Goal: Use online tool/utility: Utilize a website feature to perform a specific function

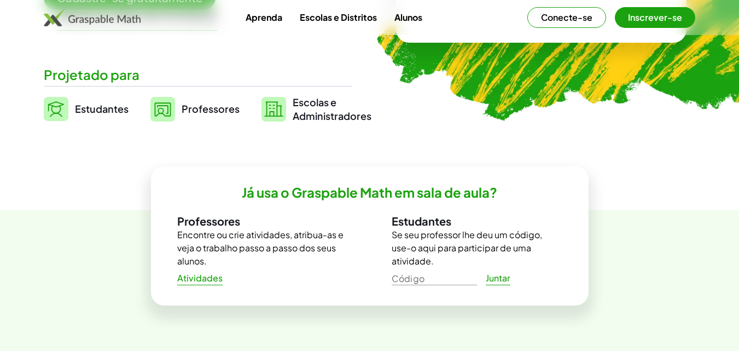
scroll to position [270, 0]
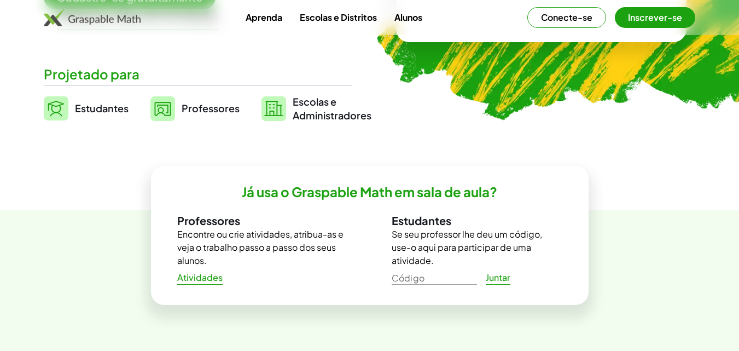
click at [197, 104] on font "Professores" at bounding box center [211, 108] width 58 height 13
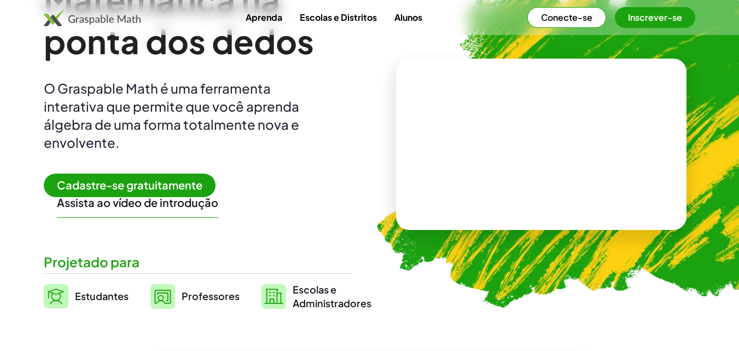
scroll to position [0, 0]
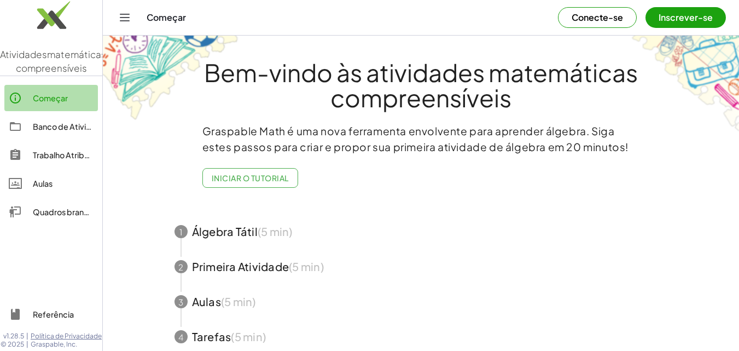
click at [55, 104] on div "Começar" at bounding box center [63, 97] width 61 height 13
click at [684, 16] on font "Inscrever-se" at bounding box center [686, 16] width 54 height 11
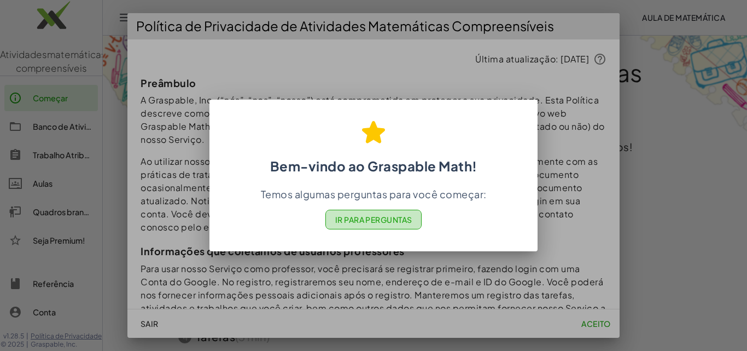
click at [374, 219] on font "Ir para Perguntas" at bounding box center [373, 219] width 77 height 10
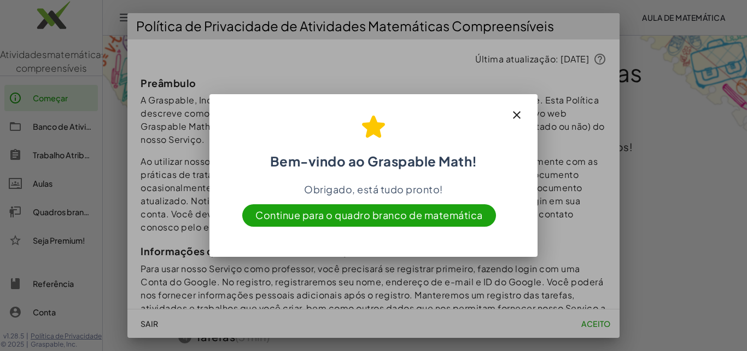
click at [591, 186] on div at bounding box center [373, 175] width 747 height 351
click at [517, 113] on icon "button" at bounding box center [516, 114] width 13 height 13
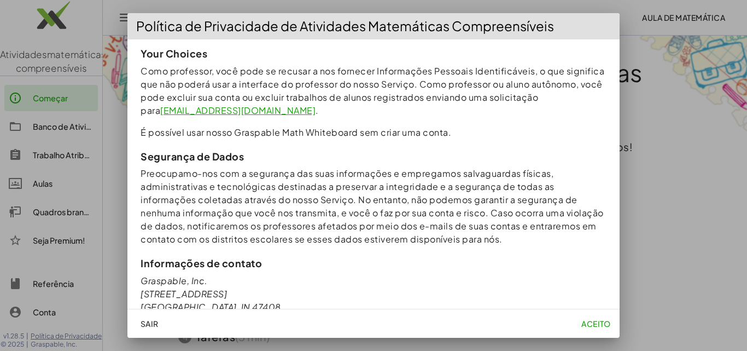
scroll to position [1104, 0]
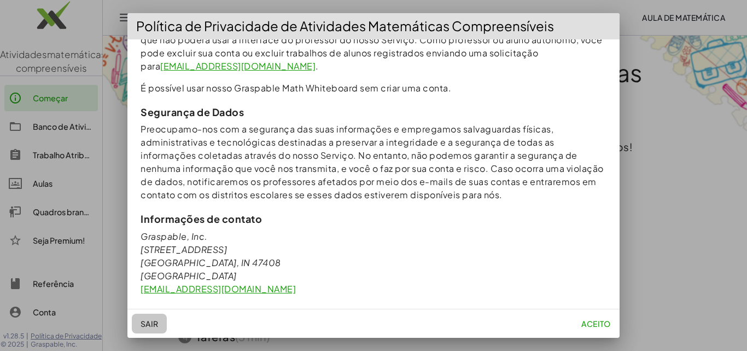
click at [153, 324] on font "Sair" at bounding box center [150, 323] width 18 height 10
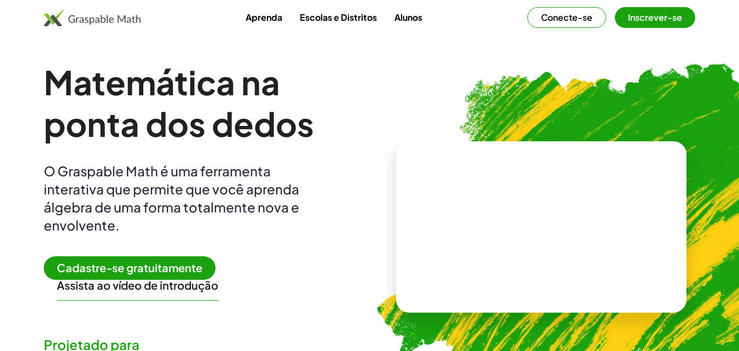
click at [655, 13] on font "Inscrever-se" at bounding box center [655, 16] width 54 height 11
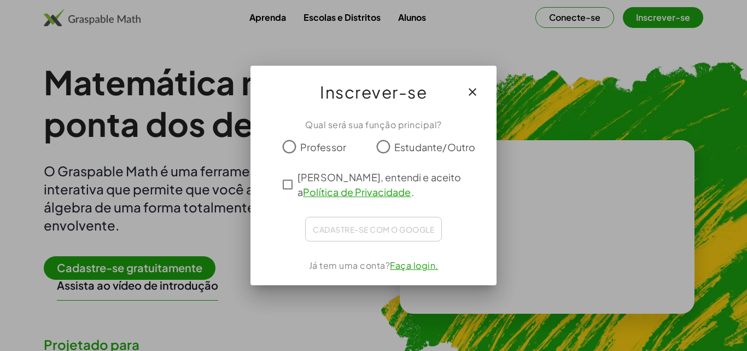
click at [282, 182] on div "Qual será sua função principal? Professor Estudante/Outro Li, entendi e aceito …" at bounding box center [374, 197] width 246 height 176
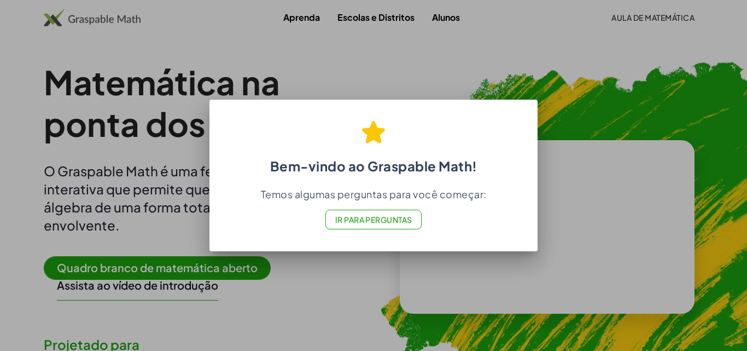
click at [468, 273] on div at bounding box center [373, 175] width 747 height 351
click at [388, 223] on font "Ir para Perguntas" at bounding box center [373, 219] width 77 height 10
click at [609, 66] on div at bounding box center [373, 175] width 747 height 351
click at [361, 217] on font "Ir para Perguntas" at bounding box center [373, 219] width 77 height 10
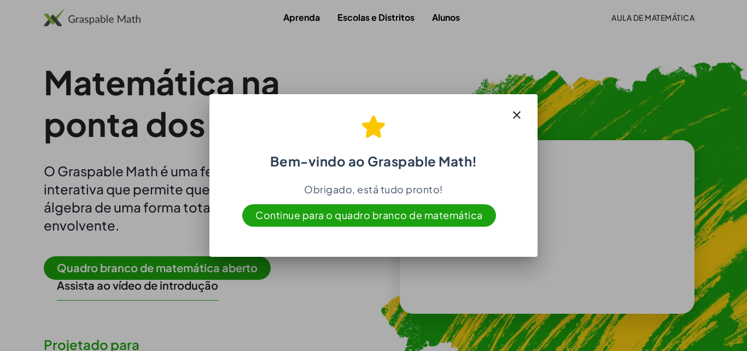
click at [360, 218] on font "Continue para o quadro branco de matemática" at bounding box center [369, 214] width 228 height 13
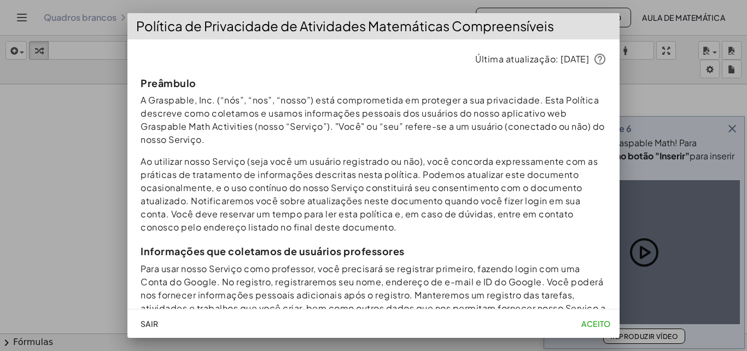
click at [590, 324] on font "aceito" at bounding box center [596, 323] width 30 height 10
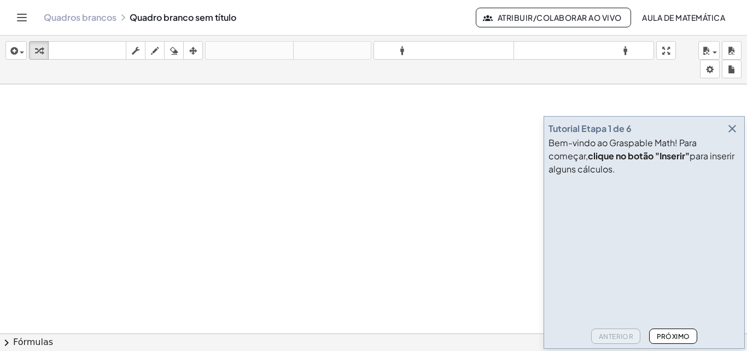
click at [734, 127] on icon "button" at bounding box center [732, 128] width 13 height 13
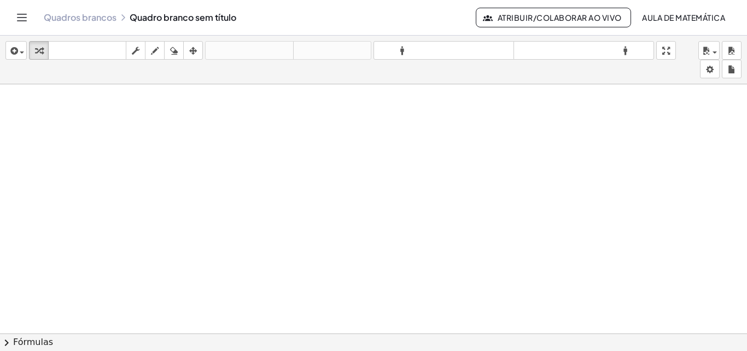
click at [13, 13] on div "Quadros brancos Quadro branco sem título Atribuir/Colaborar ao Vivo aula de mat…" at bounding box center [373, 17] width 721 height 35
click at [16, 19] on icon "Alternar navegação" at bounding box center [21, 17] width 13 height 13
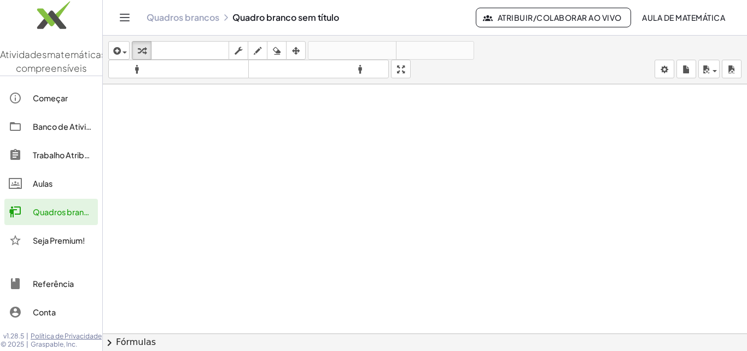
click at [121, 120] on div at bounding box center [425, 340] width 644 height 513
click at [123, 20] on icon "Alternar navegação" at bounding box center [124, 17] width 13 height 13
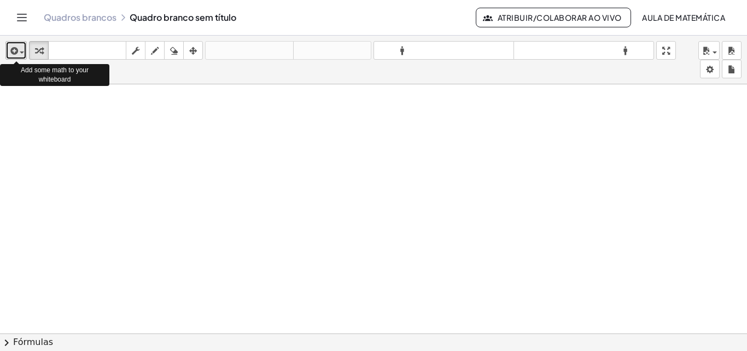
click at [22, 48] on div "button" at bounding box center [16, 50] width 16 height 13
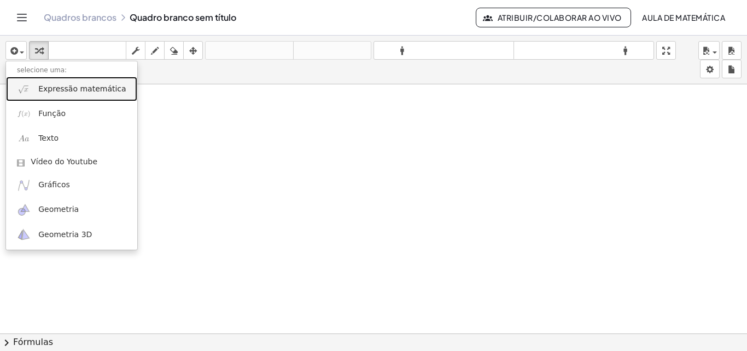
click at [66, 84] on font "Expressão matemática" at bounding box center [82, 88] width 88 height 9
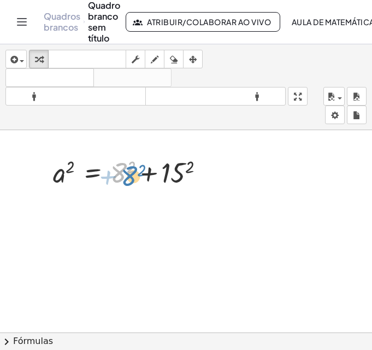
drag, startPoint x: 121, startPoint y: 174, endPoint x: 131, endPoint y: 177, distance: 10.9
click at [131, 177] on div at bounding box center [134, 171] width 172 height 37
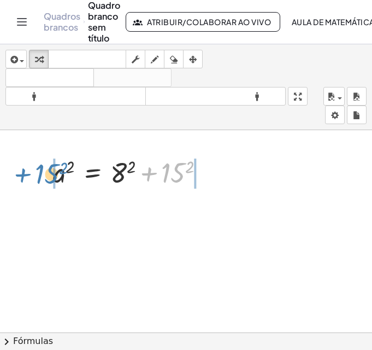
drag, startPoint x: 168, startPoint y: 177, endPoint x: 42, endPoint y: 178, distance: 126.9
click at [42, 178] on div "+ 15 2 a 2 = + 8 2 + 15 2" at bounding box center [129, 171] width 185 height 43
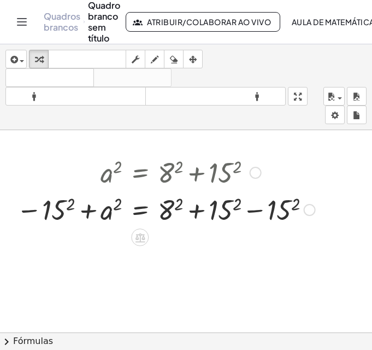
click at [42, 178] on div at bounding box center [166, 171] width 310 height 37
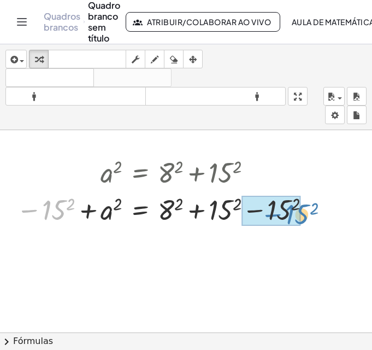
drag, startPoint x: 57, startPoint y: 211, endPoint x: 279, endPoint y: 212, distance: 222.1
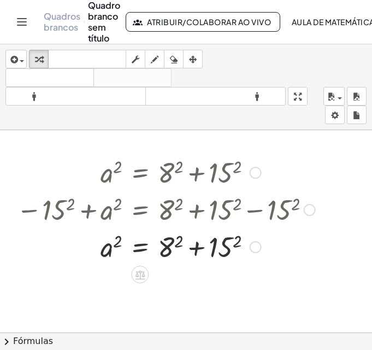
click at [305, 208] on div at bounding box center [310, 210] width 12 height 12
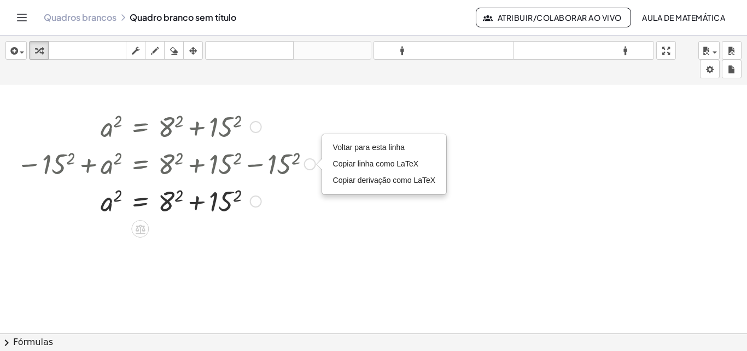
click at [252, 202] on div at bounding box center [256, 201] width 12 height 12
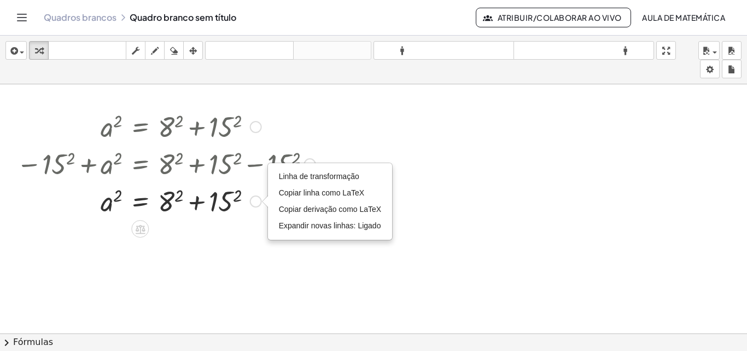
click at [308, 162] on div "Linha de transformação Copiar linha como LaTeX Copiar derivação como LaTeX Expa…" at bounding box center [330, 201] width 126 height 78
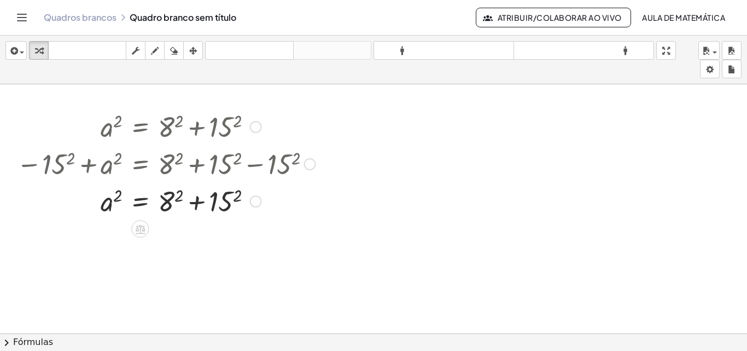
click at [310, 164] on div "Voltar para esta linha Copiar linha como LaTeX Copiar derivação como LaTeX" at bounding box center [310, 164] width 12 height 12
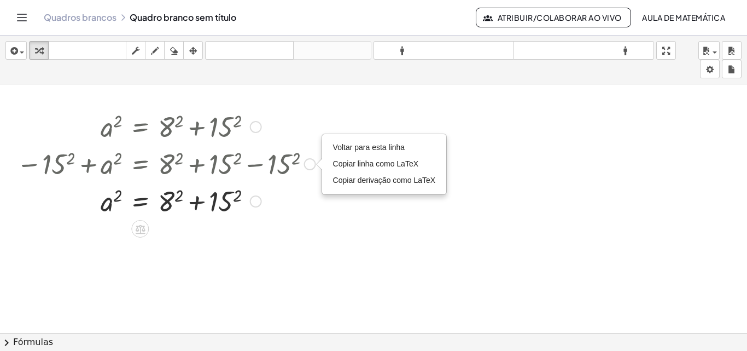
click at [258, 127] on div at bounding box center [256, 127] width 12 height 12
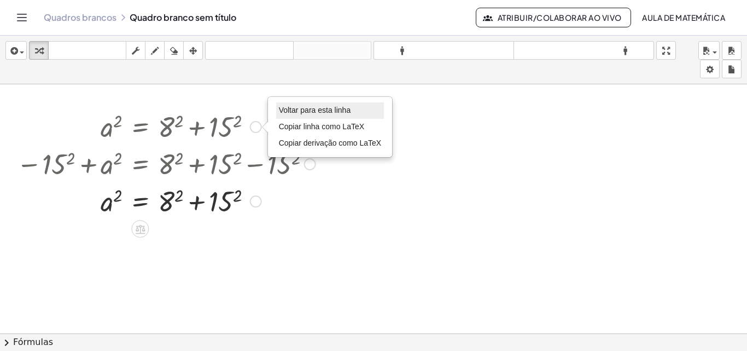
click at [287, 110] on font "Voltar para esta linha" at bounding box center [315, 110] width 72 height 9
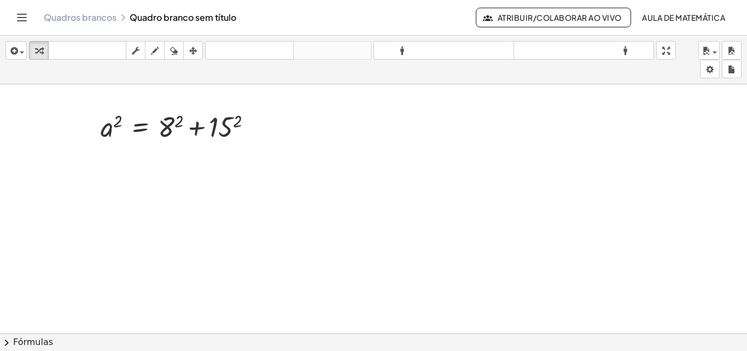
click at [191, 169] on div at bounding box center [373, 340] width 747 height 513
click at [292, 149] on div at bounding box center [373, 340] width 747 height 513
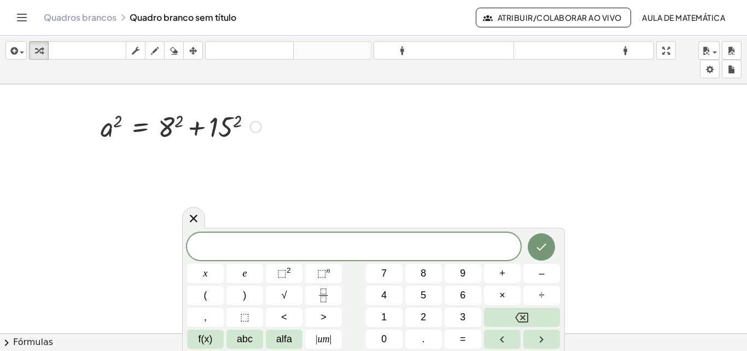
click at [104, 131] on div at bounding box center [181, 125] width 172 height 37
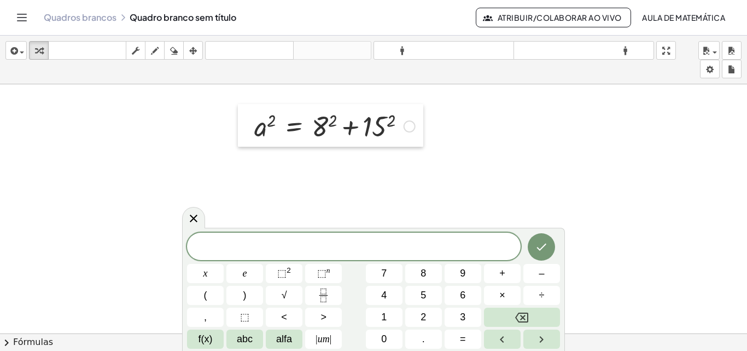
drag, startPoint x: 98, startPoint y: 127, endPoint x: 252, endPoint y: 126, distance: 153.7
click at [252, 126] on div at bounding box center [246, 125] width 16 height 43
drag, startPoint x: 261, startPoint y: 119, endPoint x: 83, endPoint y: 54, distance: 190.0
click at [83, 54] on div "inserir selecione uma: Expressão matemática Função Texto Vídeo do Youtube Gráfi…" at bounding box center [373, 193] width 747 height 315
drag, startPoint x: 412, startPoint y: 125, endPoint x: 96, endPoint y: 49, distance: 325.6
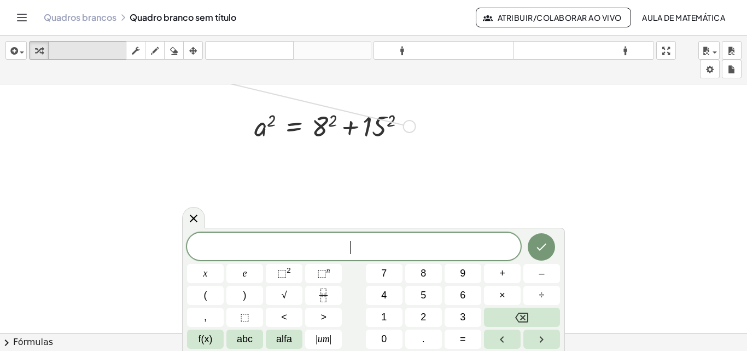
click at [96, 49] on div "inserir selecione uma: Expressão matemática Função Texto Vídeo do Youtube Gráfi…" at bounding box center [373, 193] width 747 height 315
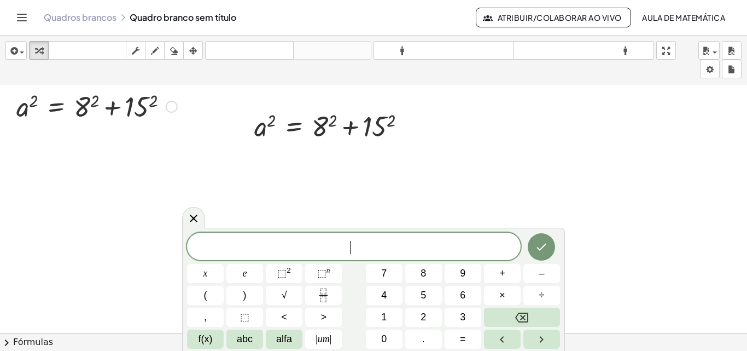
click at [167, 104] on div at bounding box center [172, 107] width 12 height 12
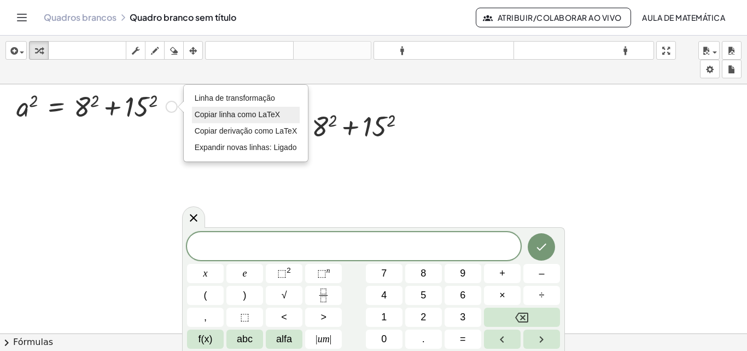
click at [226, 114] on font "Copiar linha como LaTeX" at bounding box center [237, 114] width 85 height 9
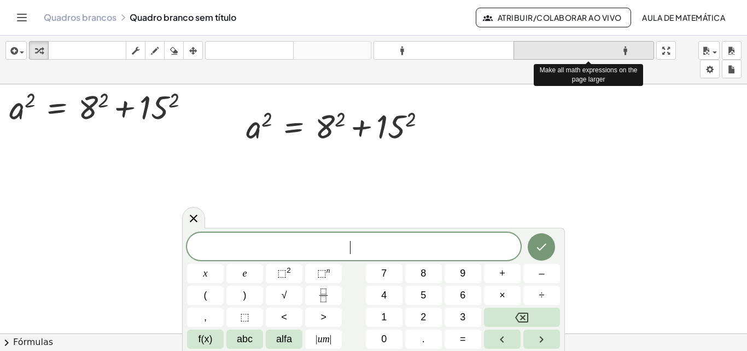
click at [633, 50] on font "formato_tamanho" at bounding box center [583, 50] width 135 height 10
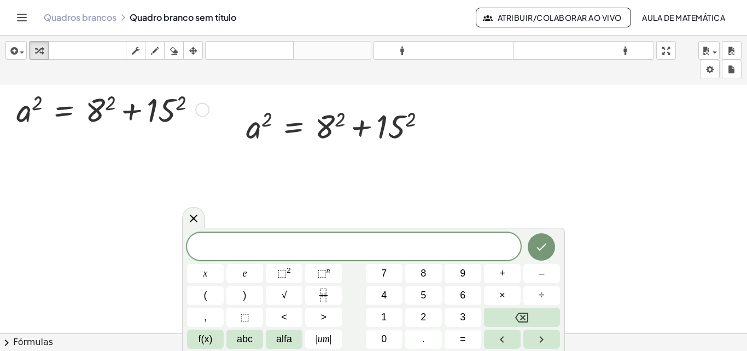
click at [202, 109] on div "Copiado done" at bounding box center [202, 110] width 14 height 14
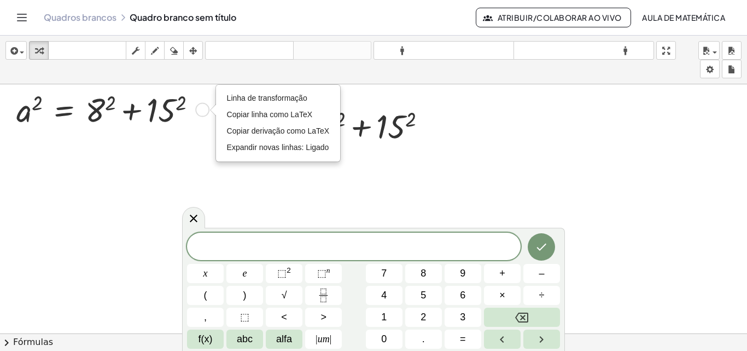
click at [203, 111] on div "Linha de transformação Copiar linha como LaTeX Copiar derivação como LaTeX Expa…" at bounding box center [202, 110] width 14 height 14
drag, startPoint x: 203, startPoint y: 111, endPoint x: 183, endPoint y: 107, distance: 20.2
drag, startPoint x: 183, startPoint y: 107, endPoint x: 164, endPoint y: 141, distance: 39.4
click at [164, 141] on div at bounding box center [373, 340] width 747 height 513
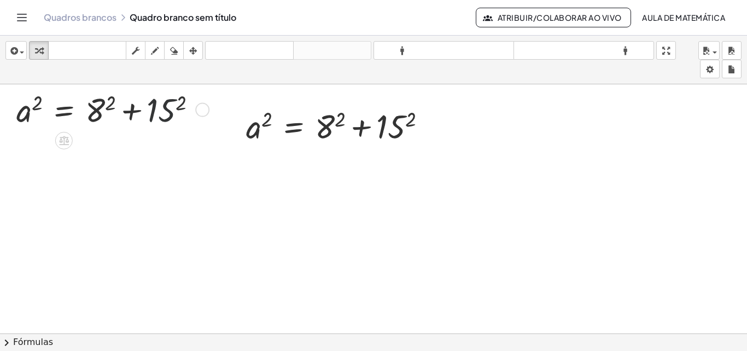
click at [155, 107] on div at bounding box center [111, 109] width 200 height 44
click at [95, 112] on div at bounding box center [118, 109] width 214 height 44
click at [331, 127] on div at bounding box center [341, 125] width 200 height 44
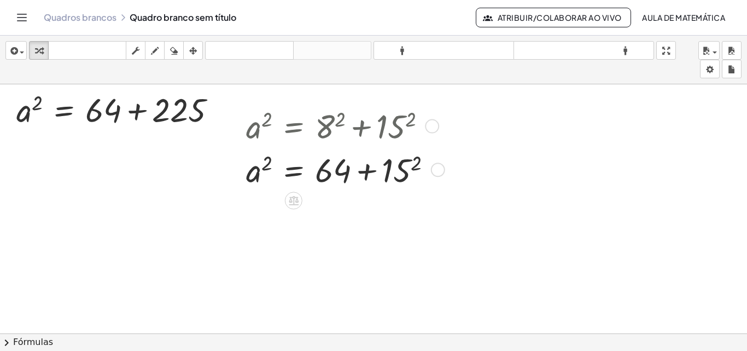
drag, startPoint x: 404, startPoint y: 125, endPoint x: 392, endPoint y: 168, distance: 44.7
click at [294, 126] on div "a 2 = + 8 2 + 15 2 a 2 = + + 15 2 64 Voltar para esta linha Copiar linha como L…" at bounding box center [294, 126] width 0 height 0
click at [392, 168] on div at bounding box center [344, 169] width 206 height 44
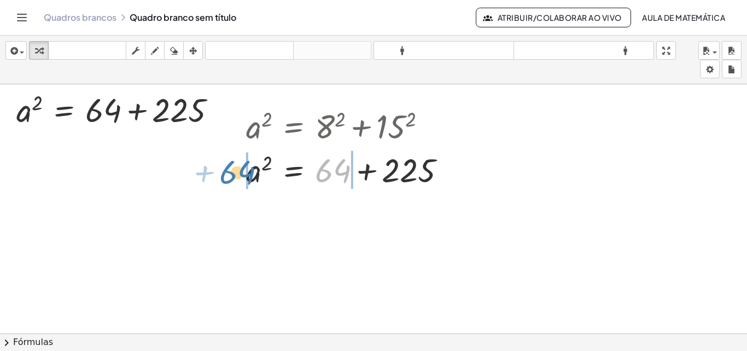
drag, startPoint x: 328, startPoint y: 175, endPoint x: 232, endPoint y: 177, distance: 95.7
click at [232, 177] on div "a 2 = + 8 2 + 15 2 a 2 = + 64 + 15 2 + 64 a 2 = + + 64 225 Voltar para esta lin…" at bounding box center [349, 147] width 238 height 92
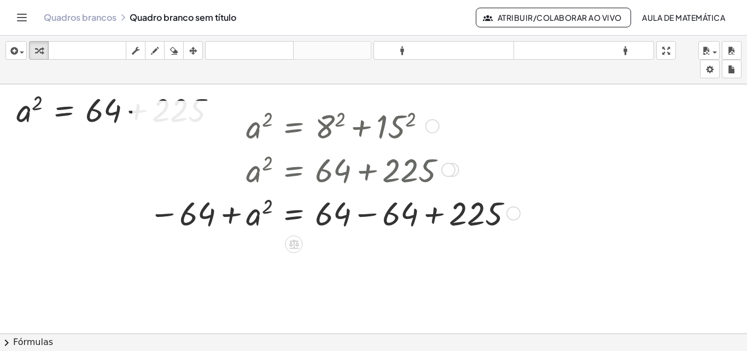
click at [379, 214] on div at bounding box center [332, 212] width 379 height 44
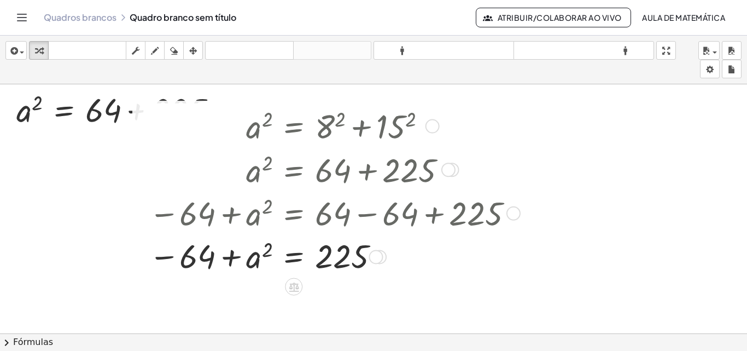
click at [510, 217] on div at bounding box center [514, 213] width 14 height 14
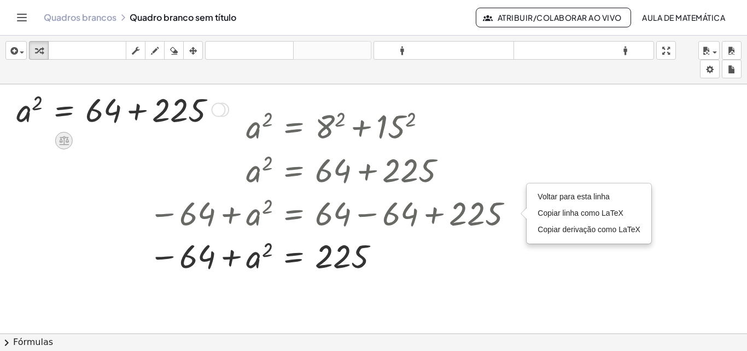
click at [66, 143] on icon at bounding box center [63, 140] width 11 height 11
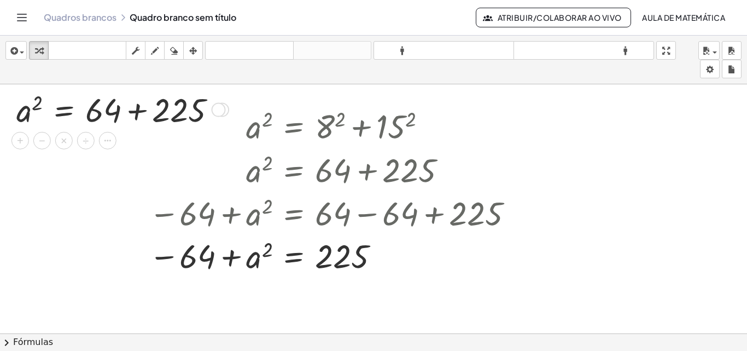
click at [66, 143] on font "×" at bounding box center [64, 141] width 7 height 12
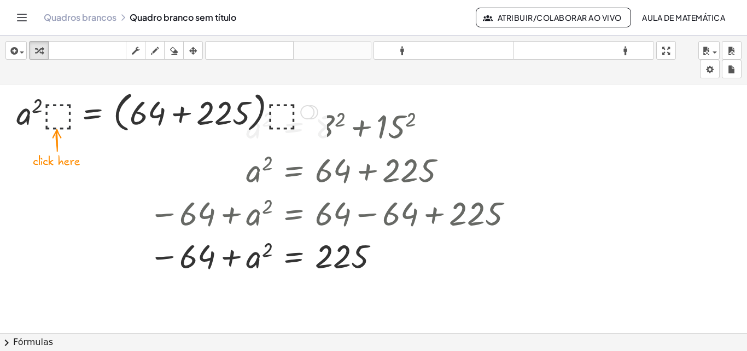
click at [62, 110] on div at bounding box center [165, 111] width 308 height 49
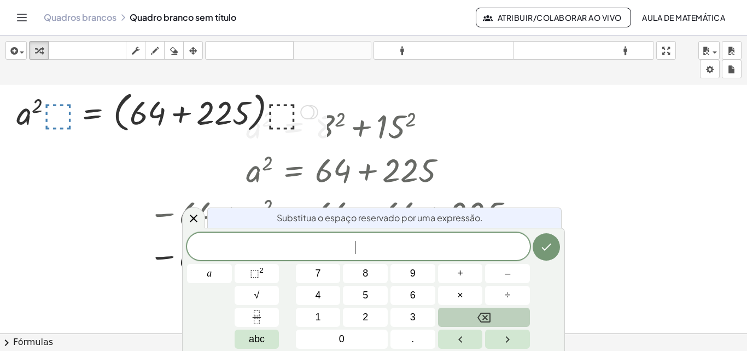
click at [502, 315] on button "Backspace" at bounding box center [484, 316] width 92 height 19
click at [242, 121] on div at bounding box center [165, 111] width 308 height 49
click at [292, 110] on div at bounding box center [165, 111] width 308 height 49
click at [310, 115] on div at bounding box center [307, 112] width 14 height 14
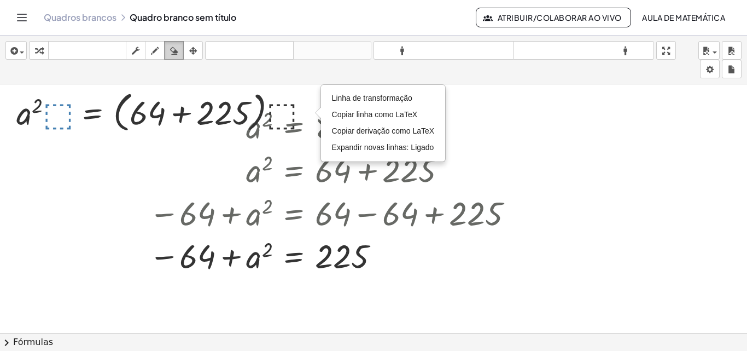
click at [177, 51] on icon "button" at bounding box center [174, 50] width 8 height 13
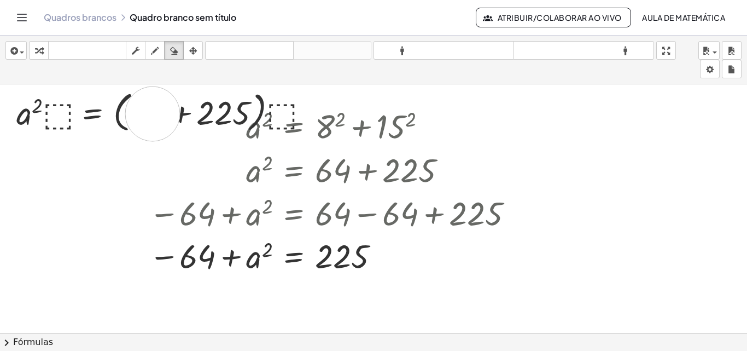
click at [153, 114] on div at bounding box center [373, 340] width 747 height 513
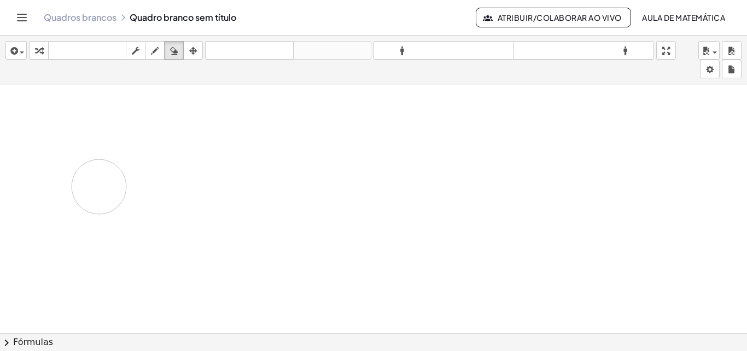
drag, startPoint x: 23, startPoint y: 103, endPoint x: 119, endPoint y: 182, distance: 124.0
click at [119, 182] on div at bounding box center [373, 340] width 747 height 513
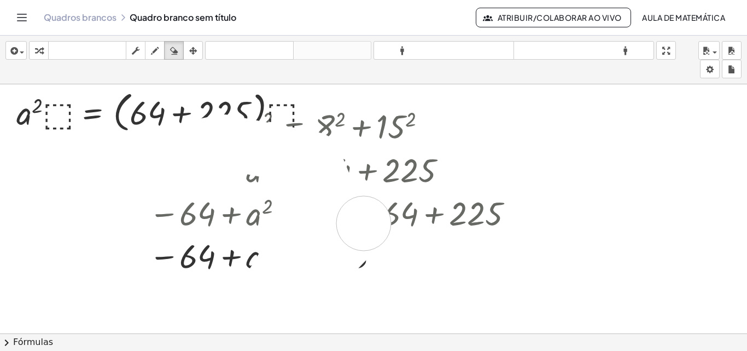
drag, startPoint x: 194, startPoint y: 148, endPoint x: 367, endPoint y: 221, distance: 188.2
click at [367, 221] on div at bounding box center [373, 340] width 747 height 513
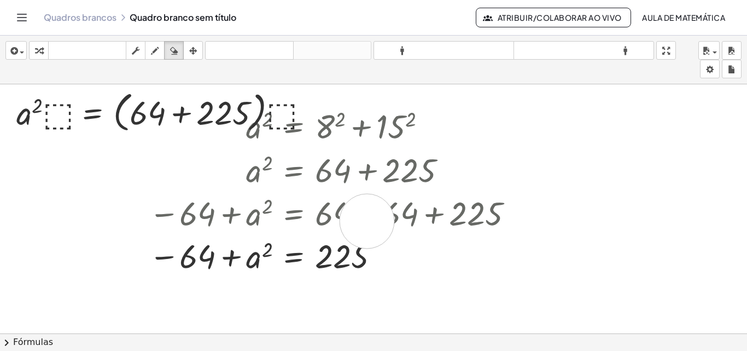
click at [367, 221] on div at bounding box center [373, 340] width 747 height 513
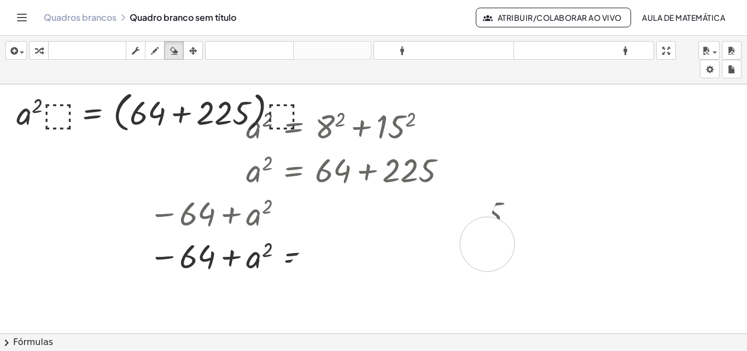
drag, startPoint x: 296, startPoint y: 220, endPoint x: 230, endPoint y: 329, distance: 127.7
click at [230, 329] on div at bounding box center [373, 340] width 747 height 513
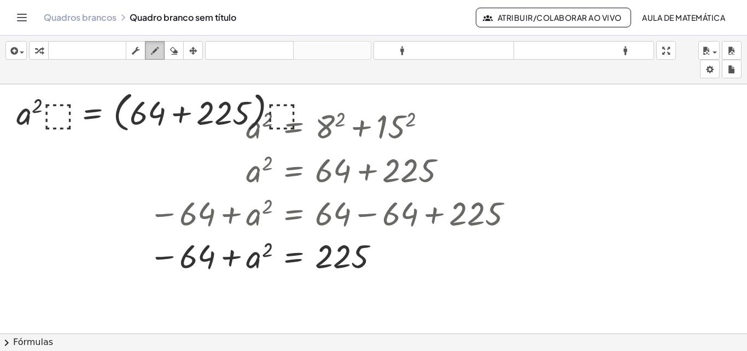
click at [159, 51] on icon "button" at bounding box center [155, 50] width 8 height 13
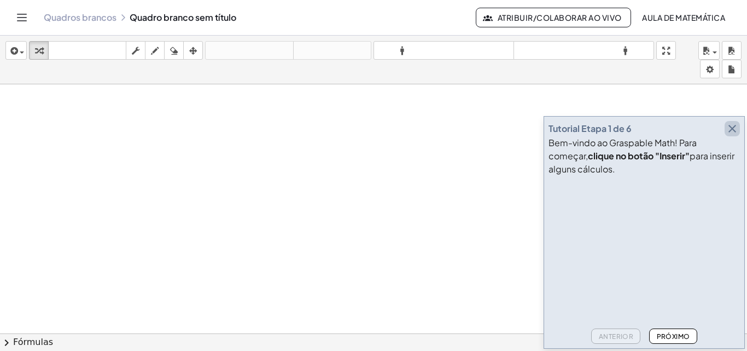
click at [733, 127] on icon "button" at bounding box center [732, 128] width 13 height 13
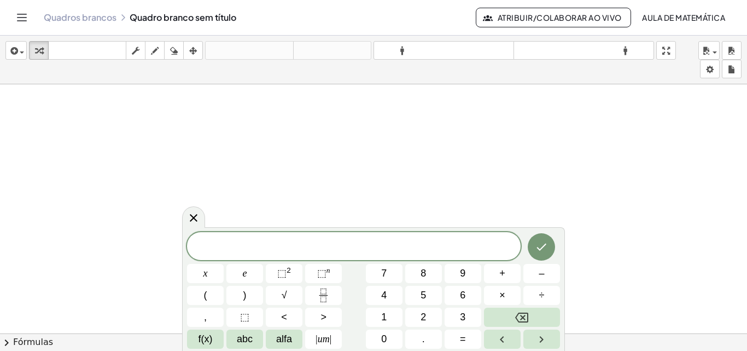
click at [27, 13] on icon "Alternar navegação" at bounding box center [21, 17] width 13 height 13
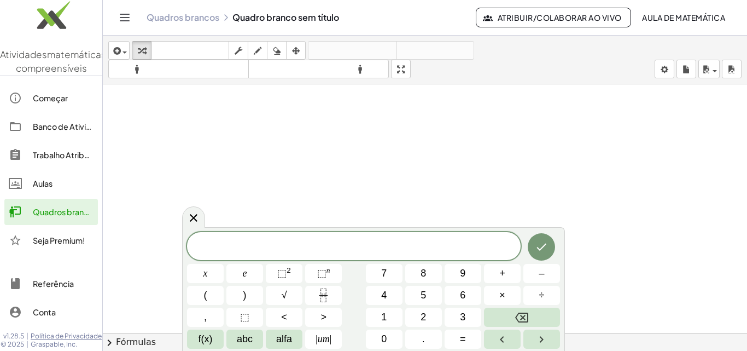
click at [124, 15] on icon "Alternar navegação" at bounding box center [124, 17] width 13 height 13
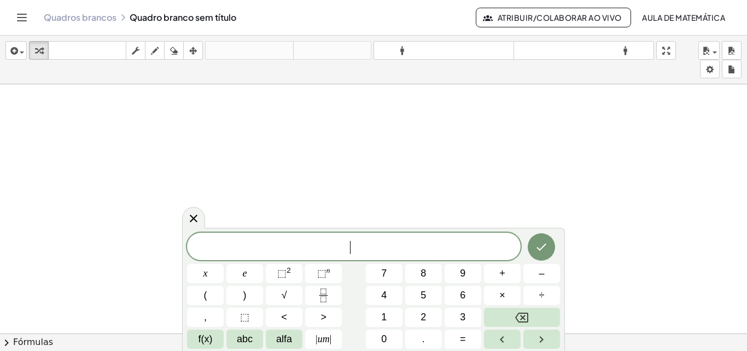
click at [253, 246] on span "​" at bounding box center [354, 247] width 334 height 15
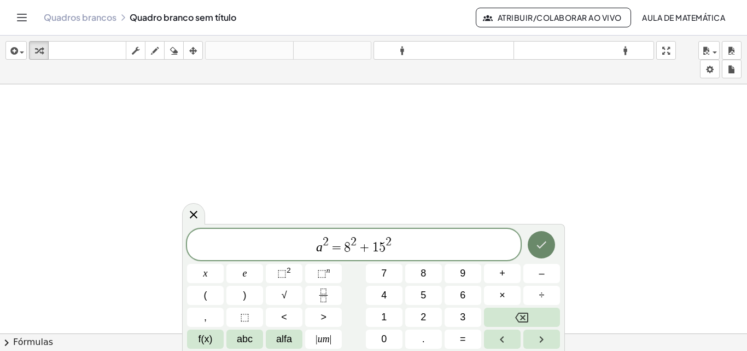
click at [538, 243] on icon "Feito" at bounding box center [541, 244] width 13 height 13
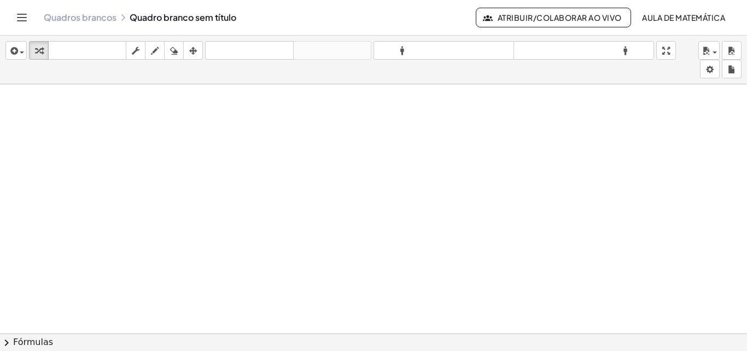
click at [263, 258] on div at bounding box center [460, 333] width 921 height 498
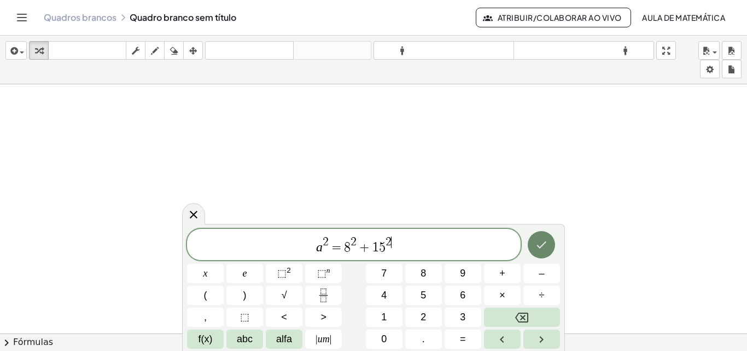
click at [544, 249] on icon "Feito" at bounding box center [541, 244] width 13 height 13
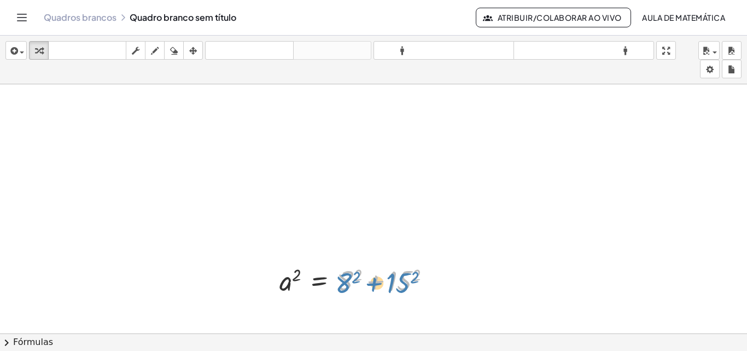
click at [341, 278] on div at bounding box center [360, 279] width 172 height 37
drag, startPoint x: 435, startPoint y: 281, endPoint x: 437, endPoint y: 113, distance: 167.9
click at [437, 113] on div "a 2 = + 8 2 + 15 2 a 2 = + 8 2 + 15 2" at bounding box center [460, 333] width 921 height 498
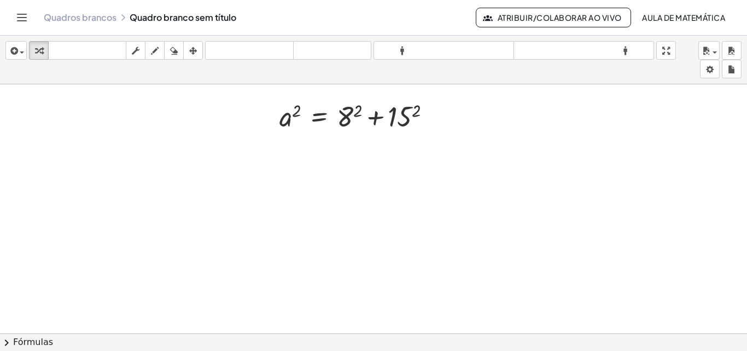
scroll to position [164, 1]
click at [472, 127] on div at bounding box center [459, 170] width 921 height 498
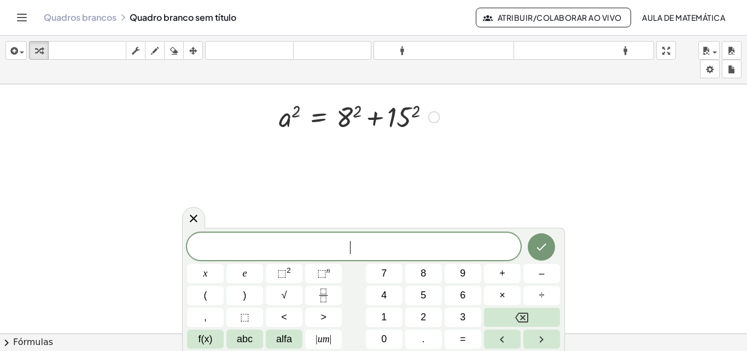
click at [346, 121] on div at bounding box center [359, 115] width 172 height 37
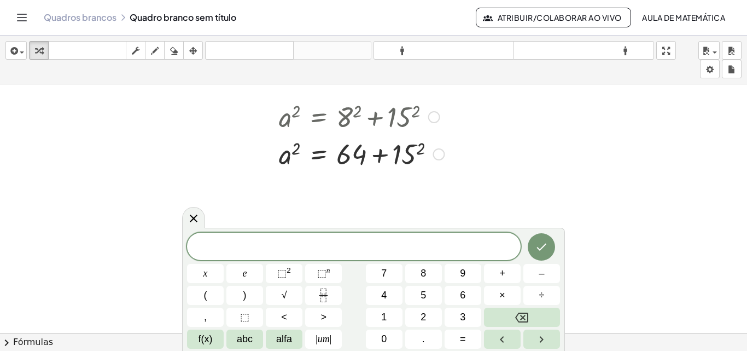
click at [408, 153] on div at bounding box center [361, 153] width 176 height 37
click at [385, 151] on div at bounding box center [367, 153] width 188 height 37
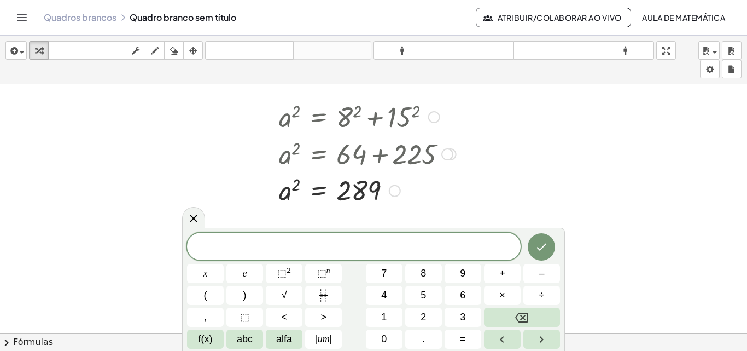
click at [347, 195] on div at bounding box center [367, 190] width 188 height 36
click at [294, 189] on div at bounding box center [367, 190] width 188 height 36
click at [286, 189] on div at bounding box center [367, 190] width 188 height 36
click at [361, 189] on div at bounding box center [367, 190] width 188 height 36
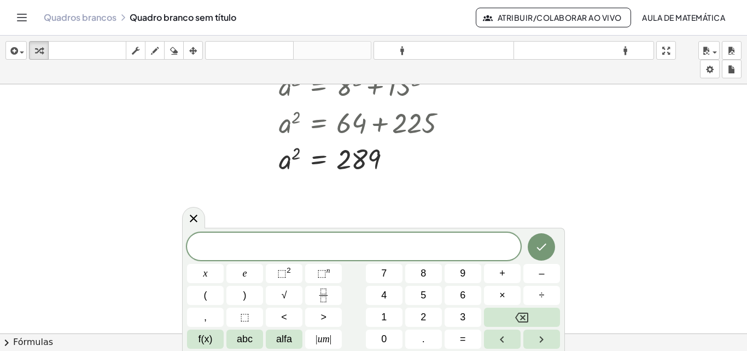
scroll to position [200, 1]
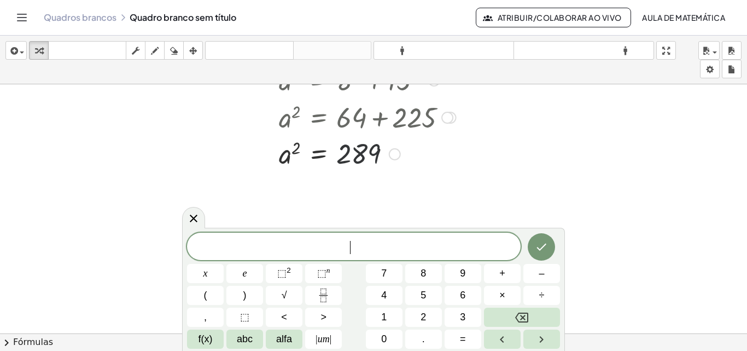
click at [348, 149] on div at bounding box center [367, 153] width 188 height 36
click at [358, 154] on div at bounding box center [367, 153] width 188 height 36
click at [392, 153] on div at bounding box center [395, 154] width 12 height 12
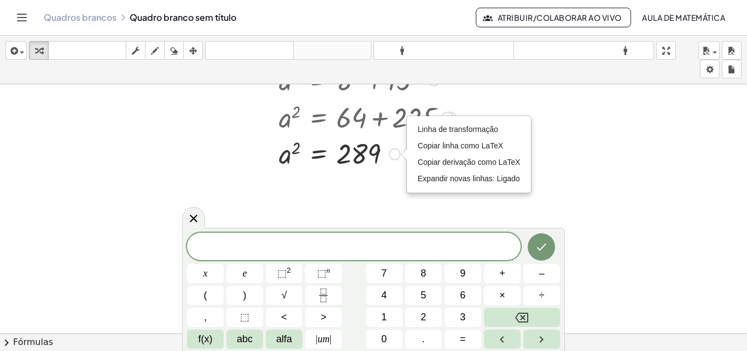
click at [289, 153] on div at bounding box center [367, 153] width 188 height 36
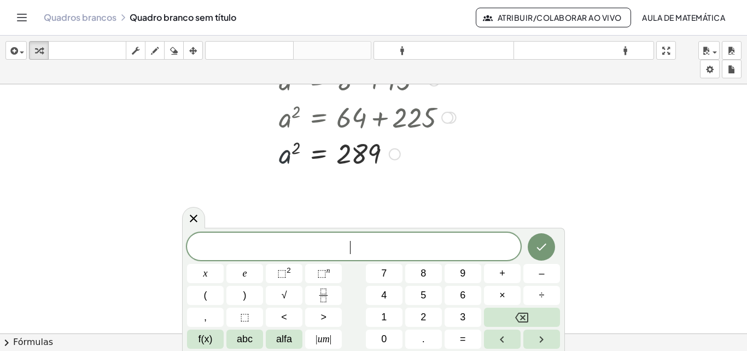
click at [289, 153] on div at bounding box center [367, 153] width 188 height 36
click at [280, 293] on button "√" at bounding box center [284, 295] width 37 height 19
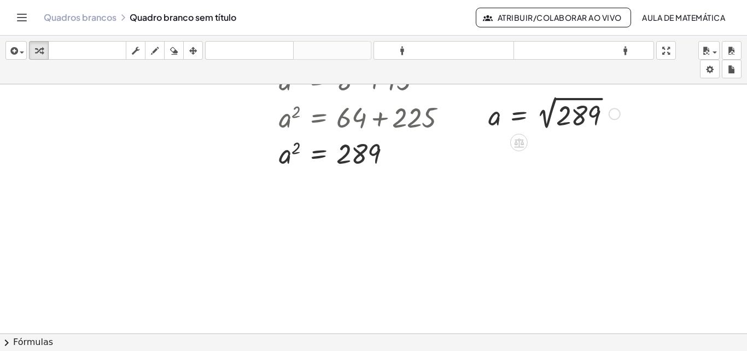
click at [548, 115] on div at bounding box center [554, 113] width 143 height 40
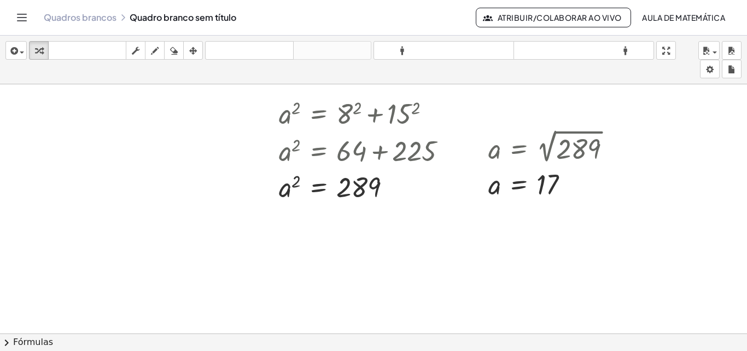
scroll to position [164, 1]
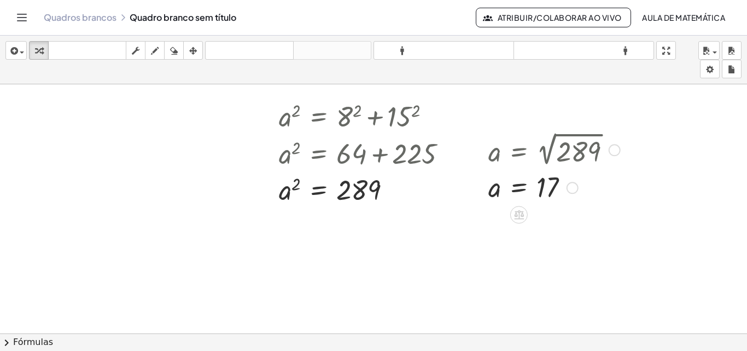
drag, startPoint x: 546, startPoint y: 146, endPoint x: 583, endPoint y: 148, distance: 37.3
click at [583, 148] on div at bounding box center [554, 149] width 143 height 40
drag, startPoint x: 617, startPoint y: 150, endPoint x: 382, endPoint y: 231, distance: 248.7
click at [382, 231] on div "a 2 = + 8 2 + 15 2 a 2 = + 8 2 + 15 2 a 2 = + 64 + 15 2 a 2 = + 64 + 225 a 2 = …" at bounding box center [459, 169] width 921 height 498
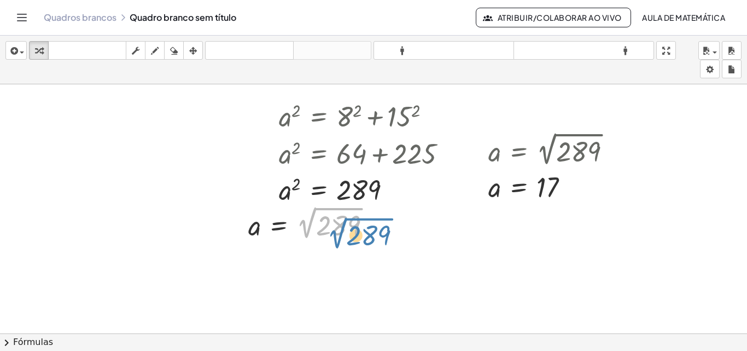
drag, startPoint x: 308, startPoint y: 234, endPoint x: 336, endPoint y: 246, distance: 29.7
click at [336, 246] on div "a 2 = + 8 2 + 15 2 a 2 = + 8 2 + 15 2 a 2 = + 64 + 15 2 a 2 = + 64 + 225 a 2 = …" at bounding box center [459, 169] width 921 height 498
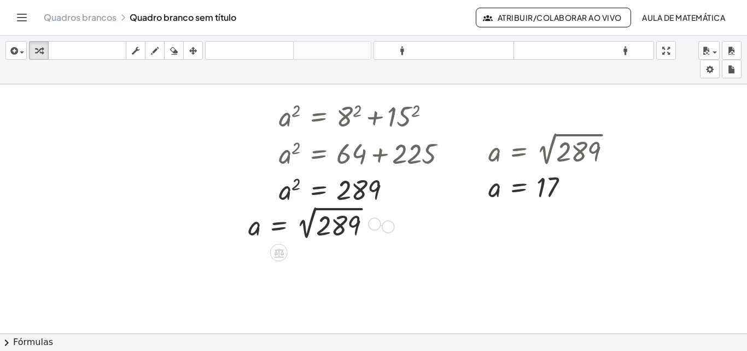
drag, startPoint x: 373, startPoint y: 222, endPoint x: 393, endPoint y: 226, distance: 20.1
click at [393, 226] on div "a 2 = + 8 2 + 15 2 a 2 = + 8 2 + 15 2 a 2 = + 64 + 15 2 a 2 = + 64 + 225 a 2 = …" at bounding box center [459, 169] width 921 height 498
drag, startPoint x: 615, startPoint y: 150, endPoint x: 391, endPoint y: 218, distance: 233.8
click at [391, 218] on div "a 2 = + 8 2 + 15 2 a 2 = + 8 2 + 15 2 a 2 = + 64 + 15 2 a 2 = + 64 + 225 a 2 = …" at bounding box center [459, 169] width 921 height 498
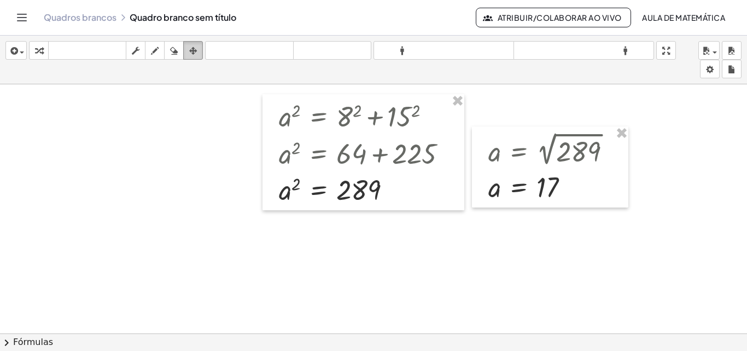
click at [196, 47] on icon "button" at bounding box center [193, 50] width 8 height 13
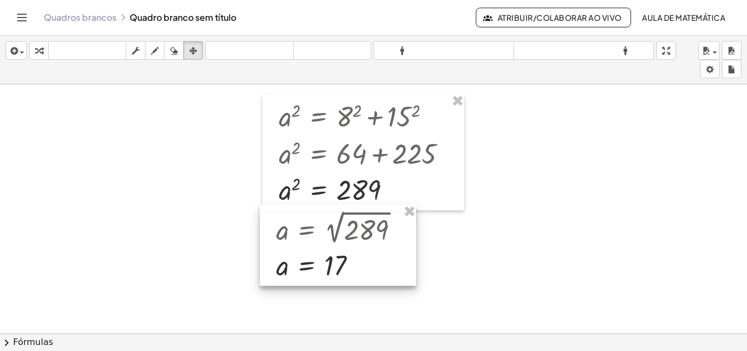
drag, startPoint x: 554, startPoint y: 147, endPoint x: 342, endPoint y: 225, distance: 226.2
click at [342, 225] on div at bounding box center [338, 245] width 156 height 81
click at [469, 234] on div at bounding box center [459, 169] width 921 height 498
drag, startPoint x: 469, startPoint y: 234, endPoint x: 195, endPoint y: 47, distance: 332.3
click at [195, 47] on div "inserir selecione uma: Expressão matemática Função Texto Vídeo do Youtube Gráfi…" at bounding box center [373, 193] width 747 height 315
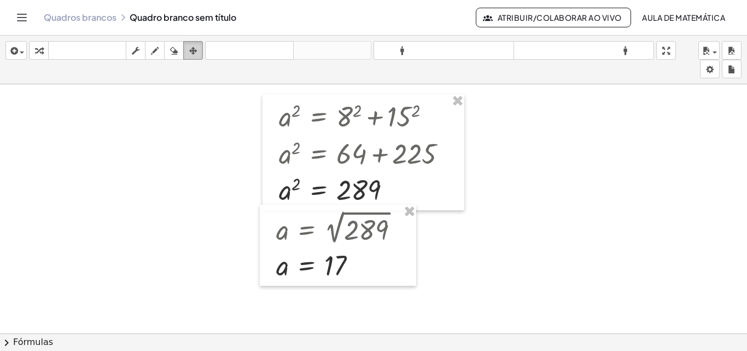
click at [195, 47] on icon "button" at bounding box center [193, 50] width 8 height 13
click at [184, 184] on div at bounding box center [459, 169] width 921 height 498
click at [553, 249] on div at bounding box center [459, 169] width 921 height 498
click at [631, 152] on div at bounding box center [459, 169] width 921 height 498
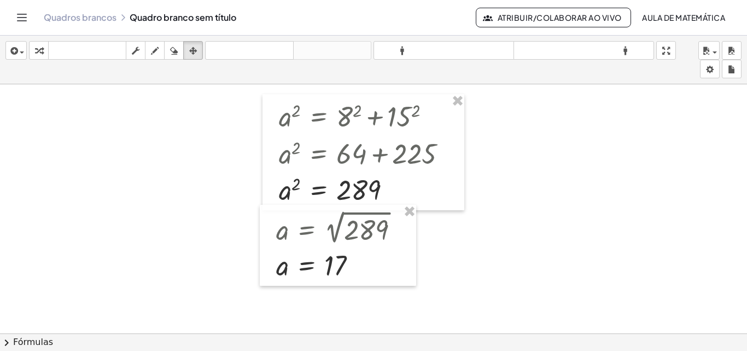
click at [574, 193] on div at bounding box center [459, 169] width 921 height 498
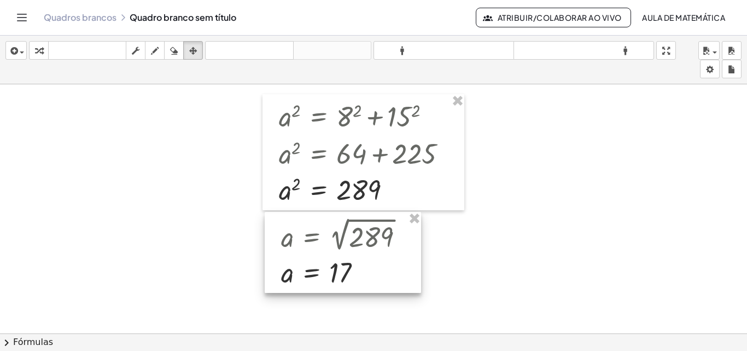
drag, startPoint x: 374, startPoint y: 238, endPoint x: 379, endPoint y: 245, distance: 8.6
click at [379, 245] on div at bounding box center [343, 252] width 156 height 81
click at [605, 240] on div at bounding box center [459, 169] width 921 height 498
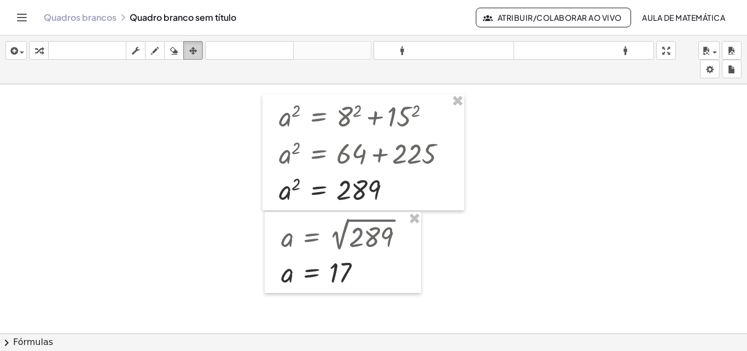
click at [193, 57] on icon "button" at bounding box center [193, 50] width 8 height 13
click at [182, 177] on div at bounding box center [459, 169] width 921 height 498
click at [609, 136] on div at bounding box center [459, 169] width 921 height 498
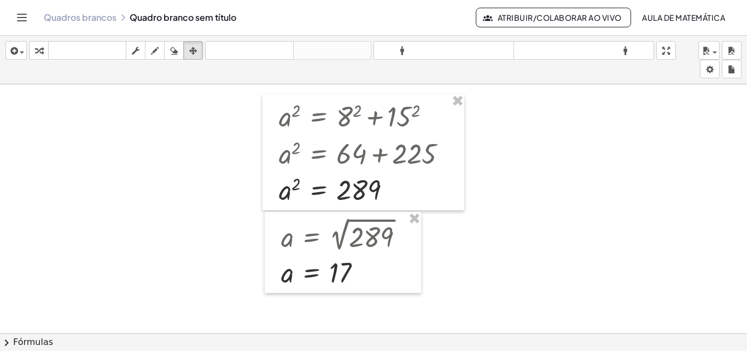
click at [609, 136] on div at bounding box center [459, 169] width 921 height 498
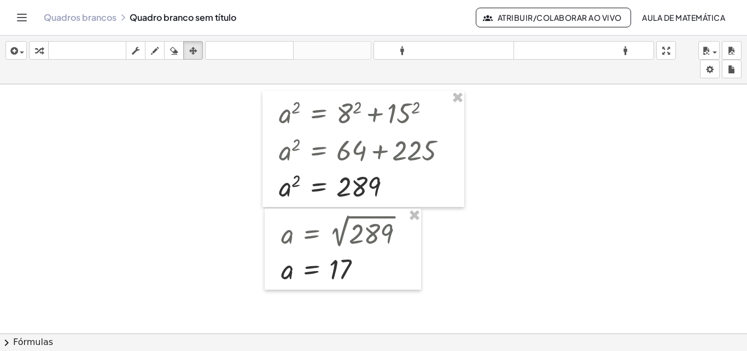
scroll to position [167, 1]
click at [461, 243] on div at bounding box center [459, 290] width 921 height 747
click at [416, 258] on div at bounding box center [343, 248] width 156 height 81
click at [445, 263] on div at bounding box center [459, 290] width 921 height 747
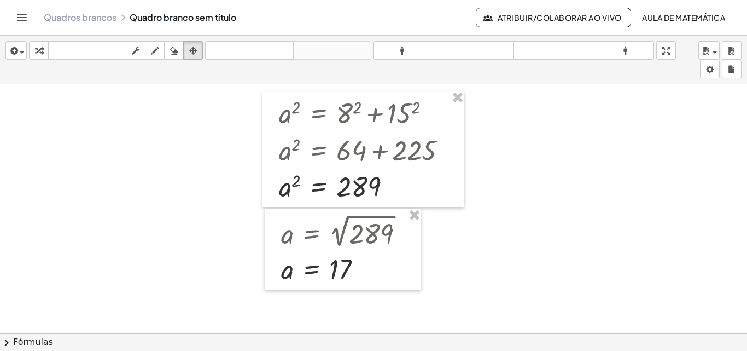
click at [445, 263] on div at bounding box center [459, 290] width 921 height 747
click at [101, 187] on div at bounding box center [459, 290] width 921 height 747
click at [7, 344] on span "chevron_right" at bounding box center [6, 342] width 13 height 13
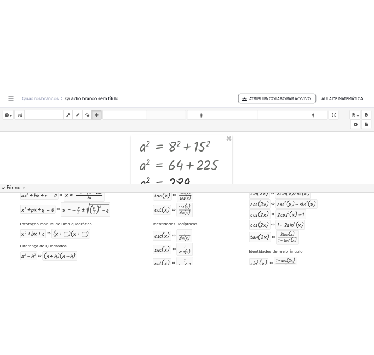
scroll to position [0, 0]
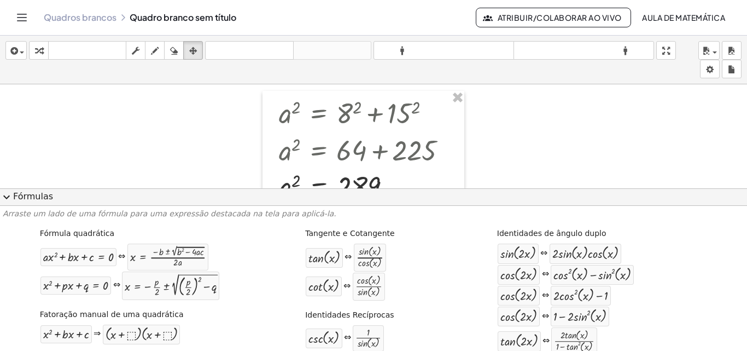
click at [39, 197] on font "Fórmulas" at bounding box center [33, 196] width 40 height 10
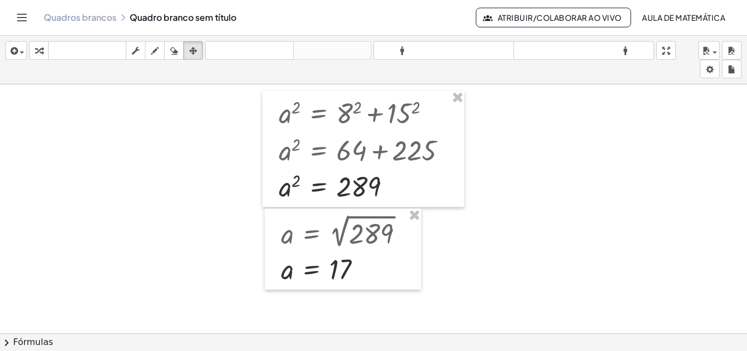
click at [170, 191] on div at bounding box center [459, 290] width 921 height 747
click at [389, 263] on div at bounding box center [343, 248] width 156 height 81
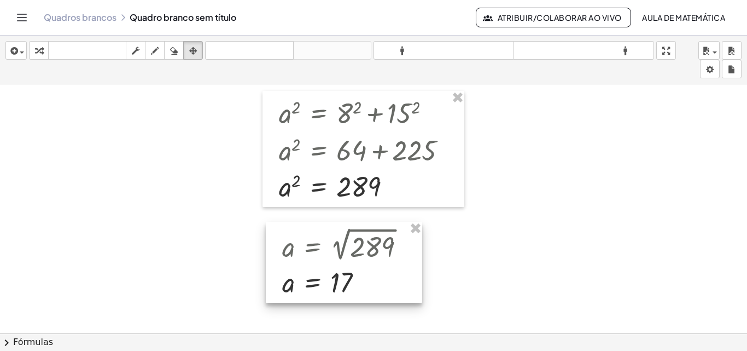
drag, startPoint x: 389, startPoint y: 263, endPoint x: 390, endPoint y: 276, distance: 13.2
click at [390, 276] on div at bounding box center [344, 262] width 156 height 81
click at [519, 270] on div at bounding box center [459, 290] width 921 height 747
drag, startPoint x: 569, startPoint y: 212, endPoint x: 532, endPoint y: 255, distance: 57.0
click at [532, 255] on div at bounding box center [459, 290] width 921 height 747
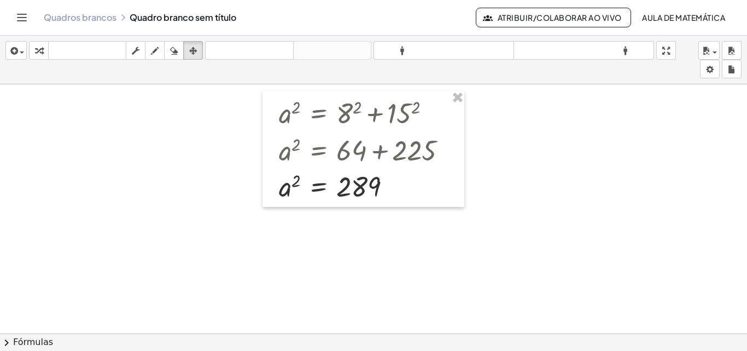
click at [513, 184] on div at bounding box center [459, 290] width 921 height 747
click at [159, 48] on icon "button" at bounding box center [155, 50] width 8 height 13
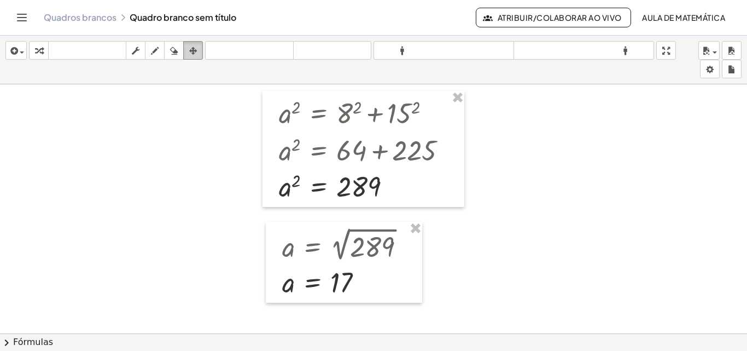
click at [193, 55] on icon "button" at bounding box center [193, 50] width 8 height 13
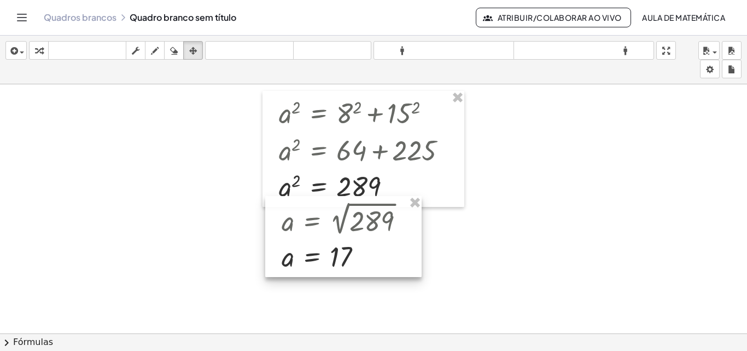
drag, startPoint x: 323, startPoint y: 252, endPoint x: 323, endPoint y: 226, distance: 25.7
click at [323, 226] on div at bounding box center [343, 236] width 156 height 81
click at [199, 45] on div "button" at bounding box center [193, 50] width 14 height 13
click at [184, 165] on div at bounding box center [459, 290] width 921 height 747
click at [158, 56] on icon "button" at bounding box center [155, 50] width 8 height 13
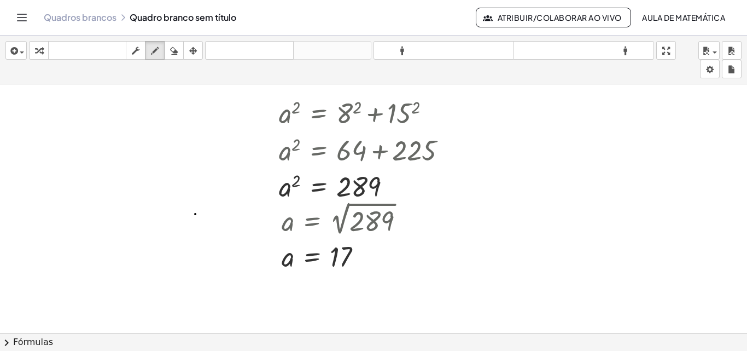
click at [195, 214] on div at bounding box center [459, 290] width 921 height 747
